Goal: Task Accomplishment & Management: Complete application form

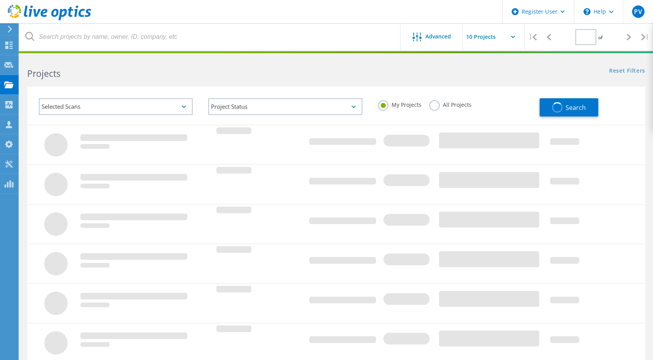
type input "1"
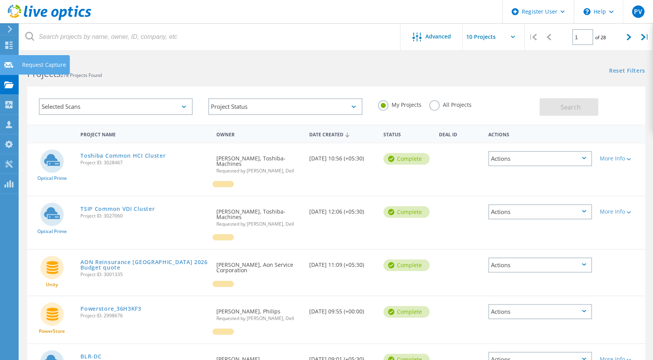
click at [10, 65] on icon at bounding box center [8, 64] width 9 height 7
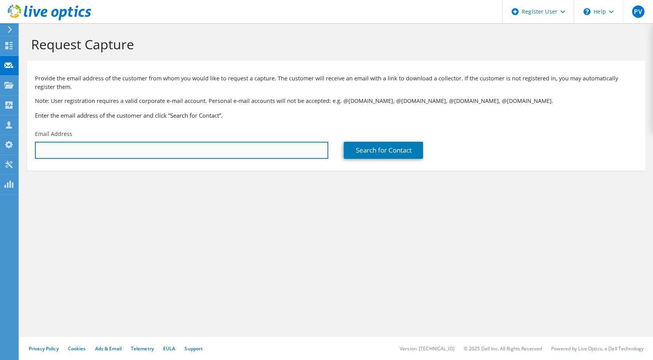
click at [160, 148] on input "text" at bounding box center [181, 150] width 293 height 17
paste input "[PERSON_NAME] M <[PERSON_NAME][EMAIL_ADDRESS][DOMAIN_NAME]>"
drag, startPoint x: 80, startPoint y: 149, endPoint x: 0, endPoint y: 129, distance: 82.8
click at [0, 129] on html "PV Dell User Palaksha Visveswara Palaksha.Visveswar@dell.com Dell My Profile Lo…" at bounding box center [326, 180] width 653 height 360
click at [121, 152] on input "anil.kumar@omegahms.com>" at bounding box center [181, 150] width 293 height 17
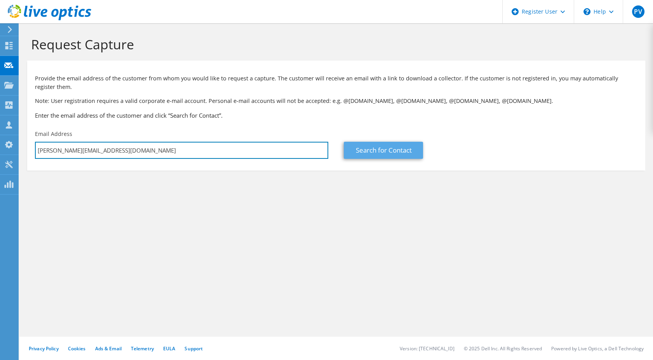
type input "anil.kumar@omegahms.com"
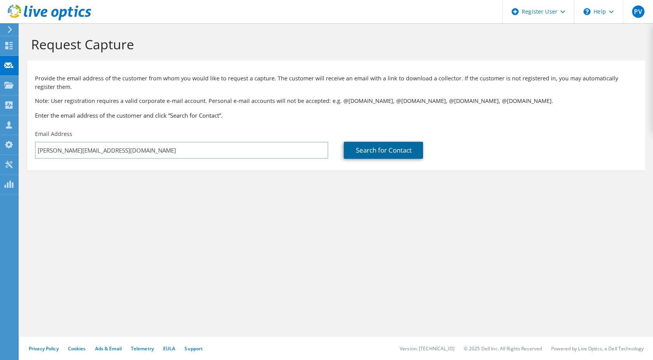
click at [368, 148] on link "Search for Contact" at bounding box center [383, 150] width 79 height 17
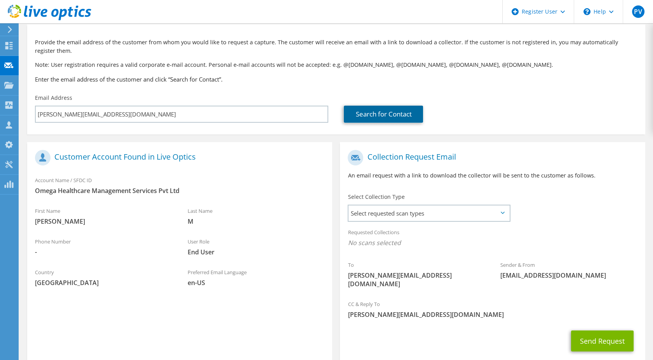
scroll to position [74, 0]
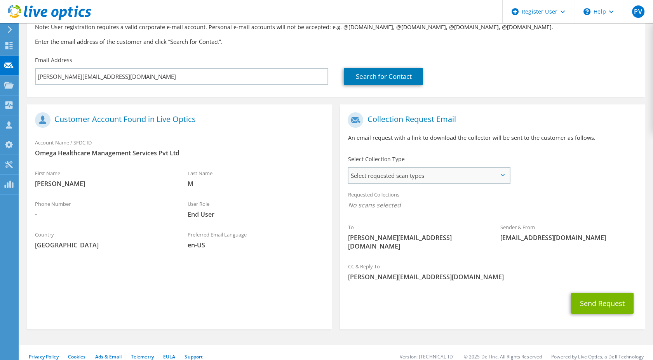
click at [363, 173] on span "Select requested scan types" at bounding box center [429, 176] width 161 height 16
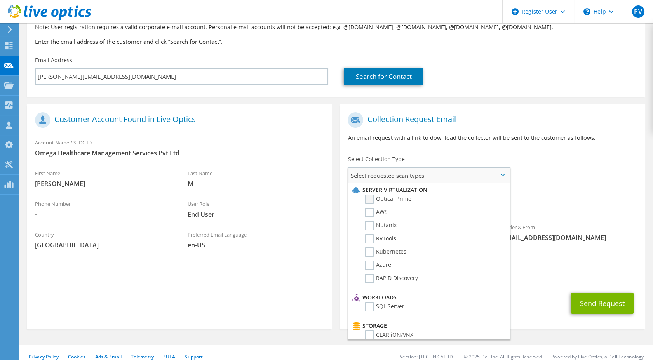
click at [370, 201] on label "Optical Prime" at bounding box center [388, 199] width 47 height 9
click at [0, 0] on input "Optical Prime" at bounding box center [0, 0] width 0 height 0
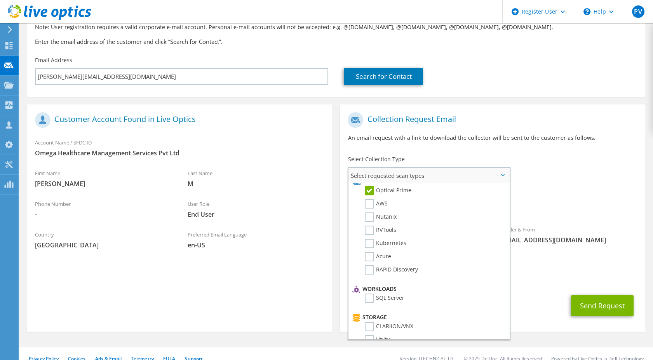
scroll to position [0, 0]
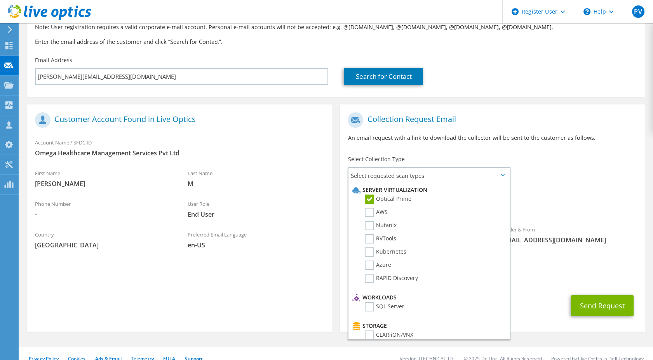
click at [314, 225] on div "User Role End User" at bounding box center [256, 211] width 153 height 31
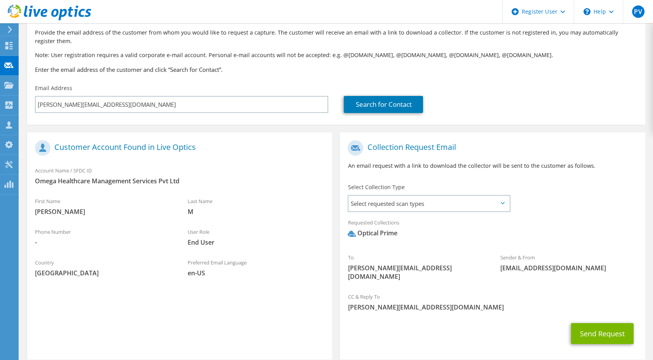
scroll to position [76, 0]
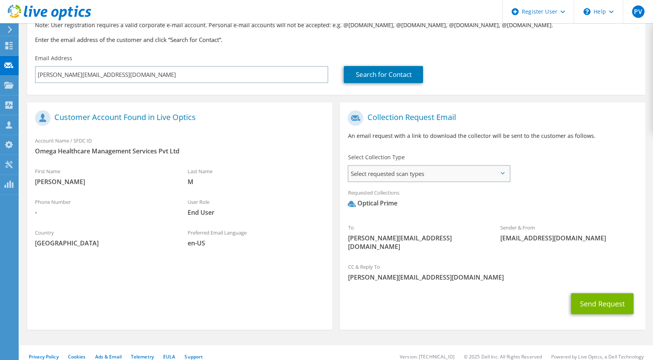
click at [426, 168] on span "Select requested scan types" at bounding box center [429, 174] width 161 height 16
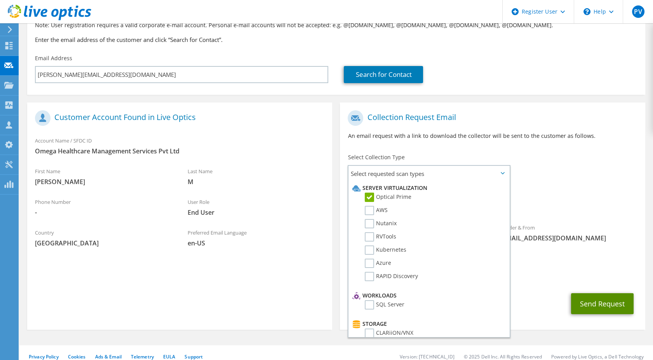
click at [589, 294] on button "Send Request" at bounding box center [602, 303] width 63 height 21
